Goal: Complete application form

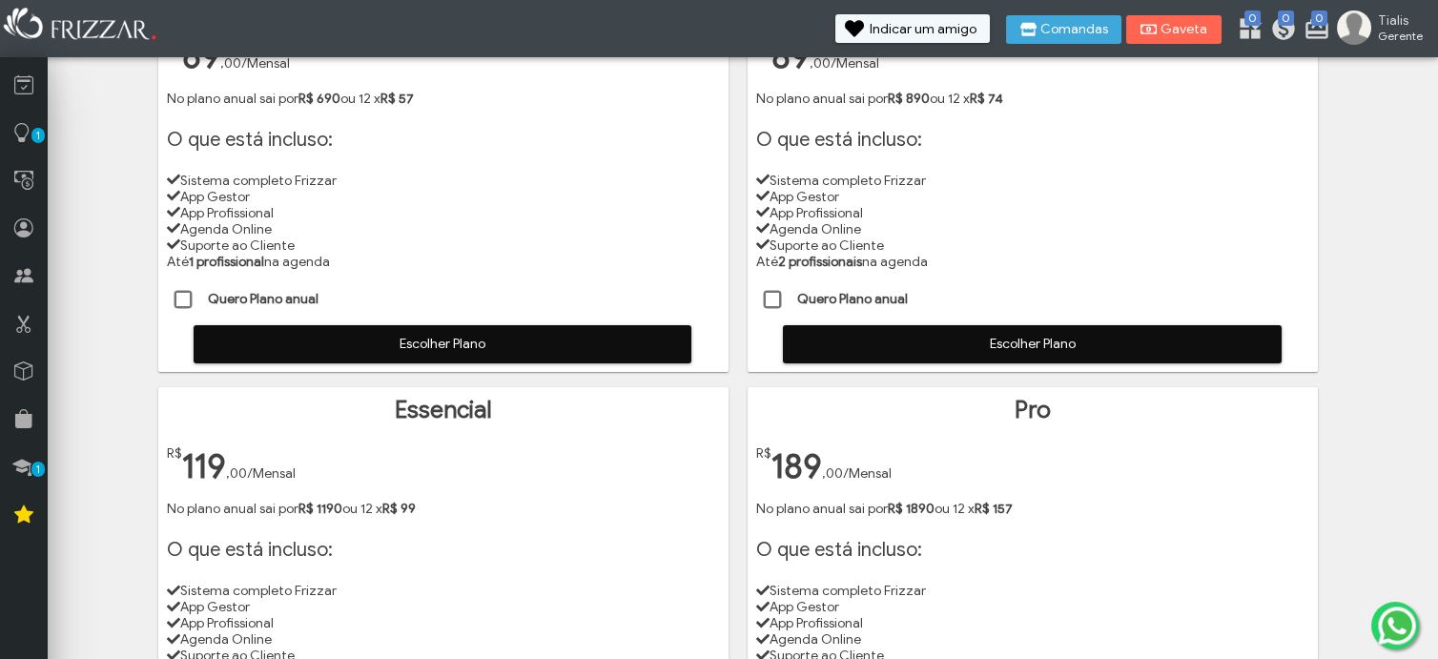
scroll to position [318, 0]
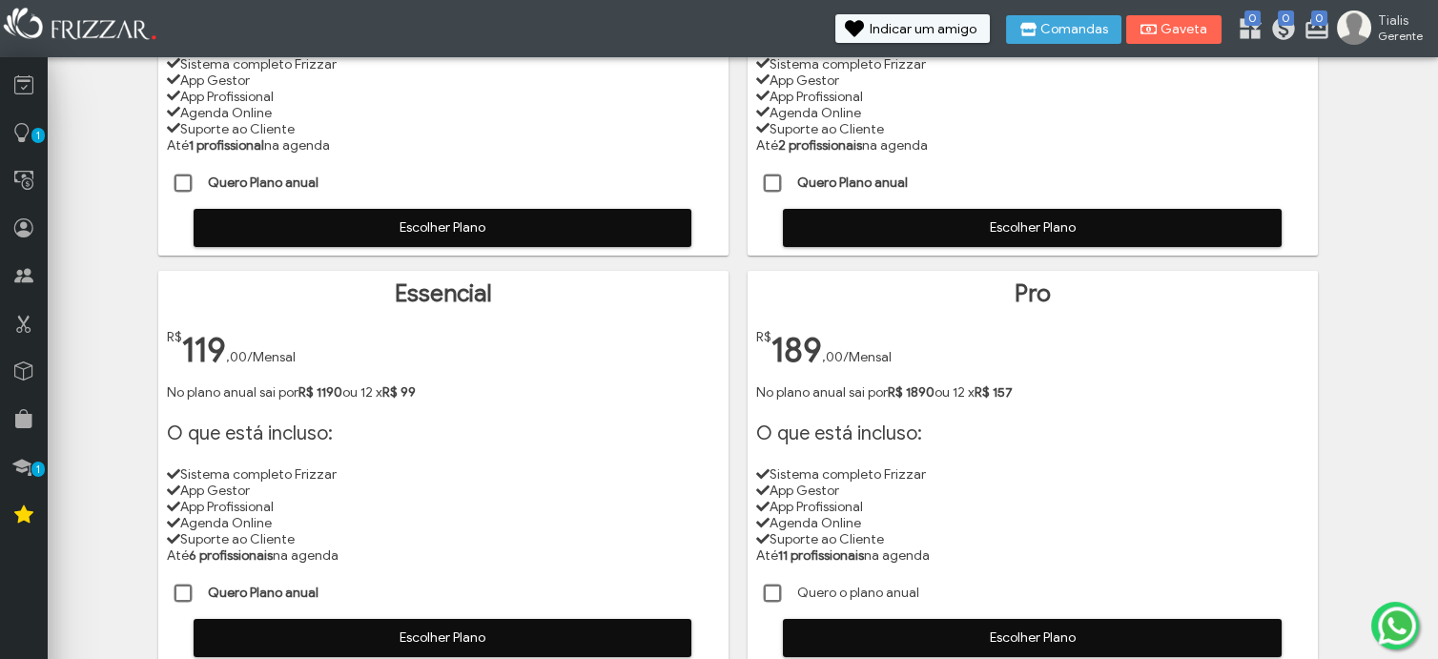
drag, startPoint x: 179, startPoint y: 596, endPoint x: 195, endPoint y: 606, distance: 19.3
click at [179, 596] on span at bounding box center [184, 594] width 19 height 19
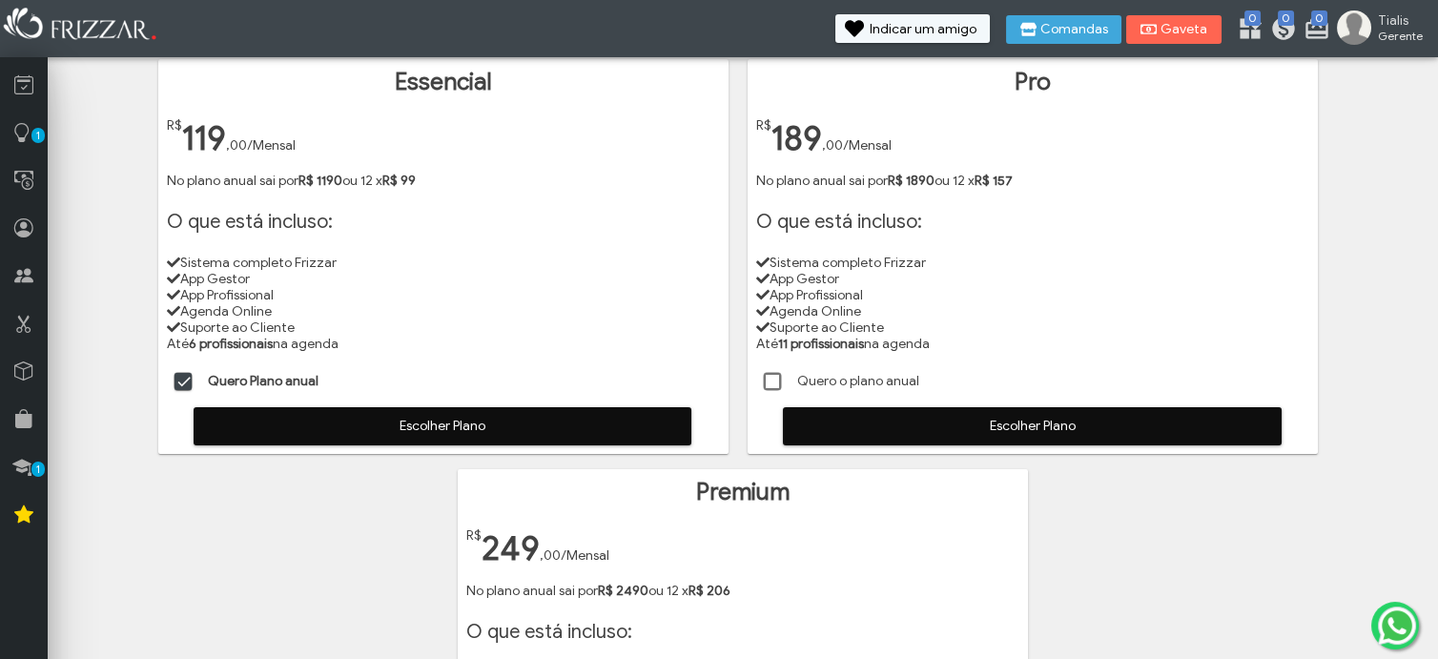
click at [432, 439] on span "Escolher Plano" at bounding box center [442, 426] width 471 height 29
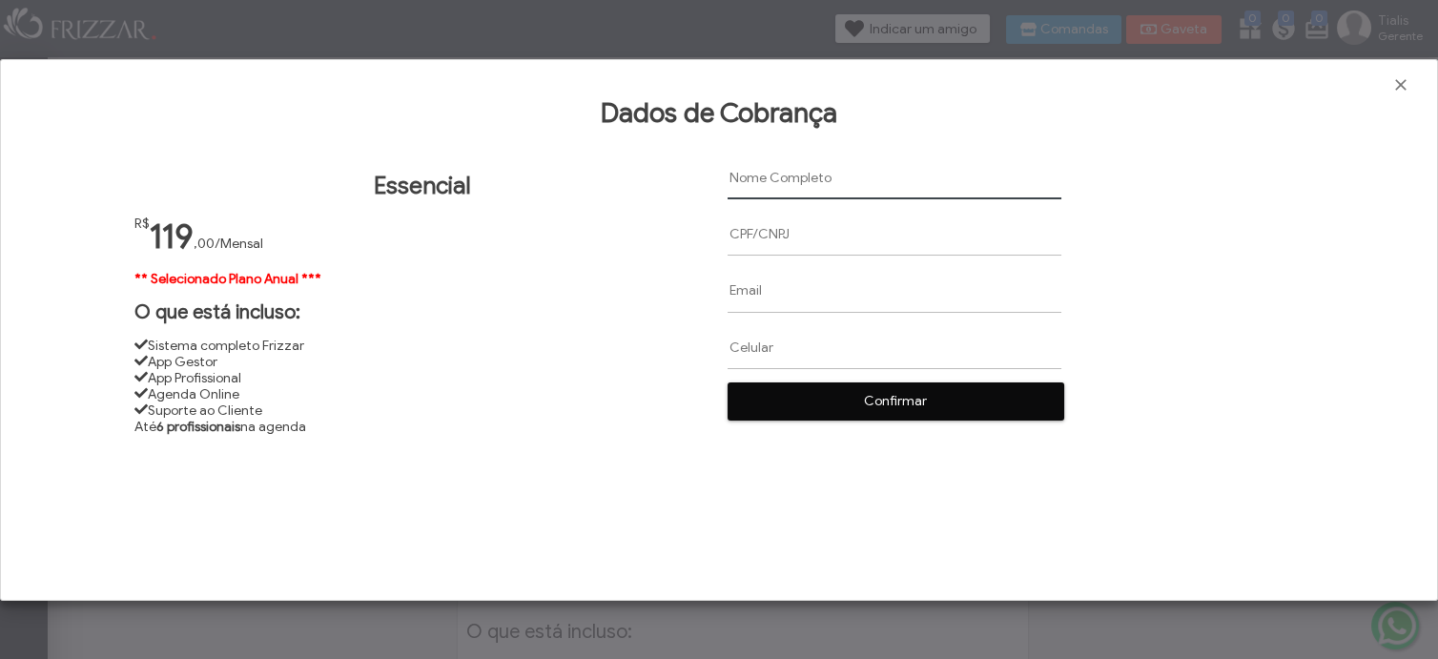
click at [766, 181] on input "text" at bounding box center [895, 177] width 334 height 43
paste input "[PERSON_NAME]"
type input "[PERSON_NAME]"
click at [745, 236] on input "text" at bounding box center [895, 234] width 334 height 43
paste input "10717944425"
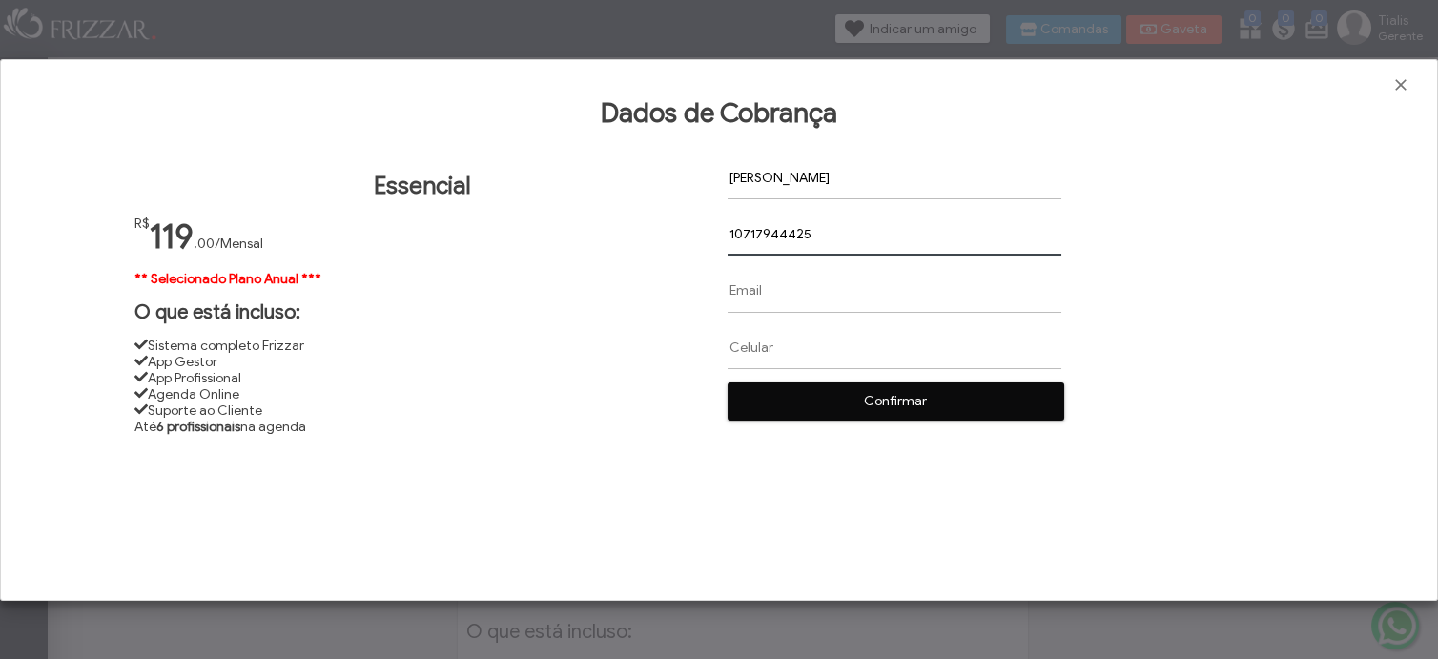
type input "10717944425"
click at [734, 297] on input "text" at bounding box center [895, 290] width 334 height 43
paste input "[EMAIL_ADDRESS][DOMAIN_NAME]"
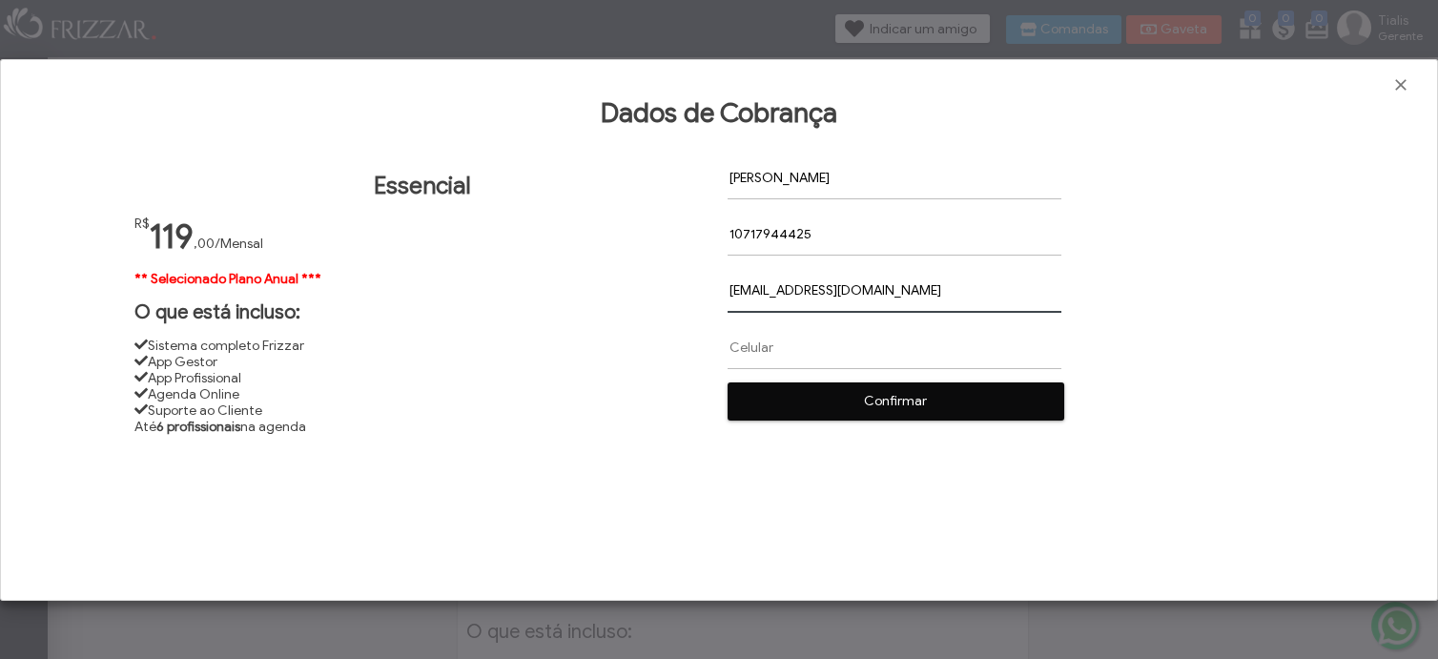
type input "[EMAIL_ADDRESS][DOMAIN_NAME]"
paste input "[PHONE_NUMBER]"
type input "[PHONE_NUMBER]"
click at [885, 405] on span "Confirmar" at bounding box center [895, 401] width 309 height 29
